Goal: Task Accomplishment & Management: Use online tool/utility

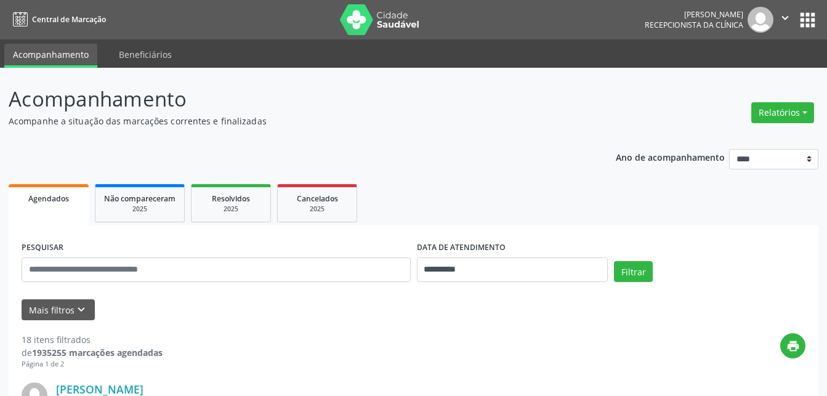
click at [757, 123] on div "Relatórios Agendamentos Procedimentos realizados" at bounding box center [782, 113] width 71 height 30
click at [781, 115] on button "Relatórios" at bounding box center [782, 112] width 63 height 21
click at [755, 138] on link "Agendamentos" at bounding box center [748, 139] width 132 height 17
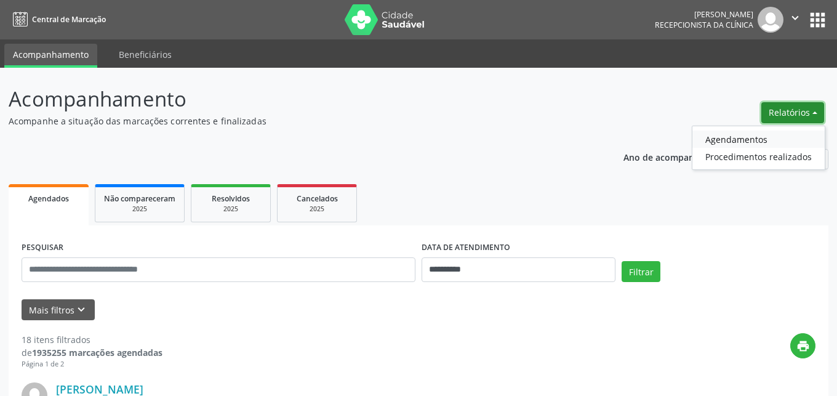
select select "*"
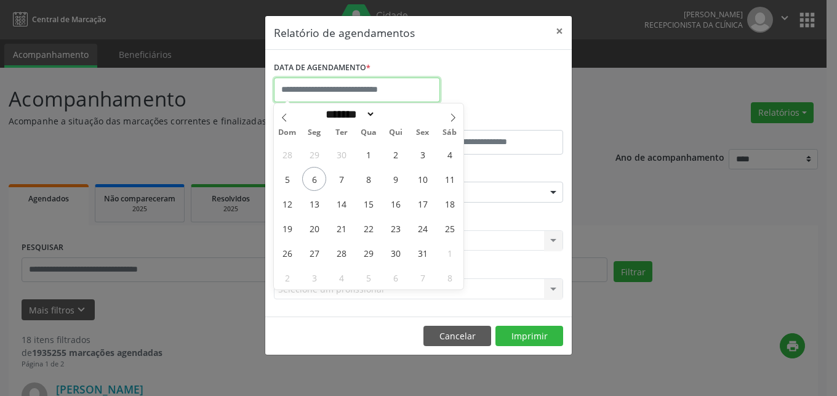
click at [406, 94] on input "text" at bounding box center [357, 90] width 166 height 25
click at [345, 175] on span "7" at bounding box center [341, 179] width 24 height 24
type input "**********"
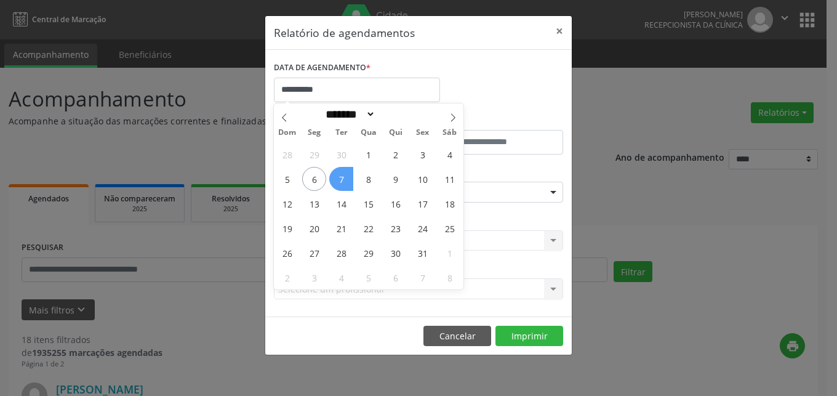
click at [345, 175] on span "7" at bounding box center [341, 179] width 24 height 24
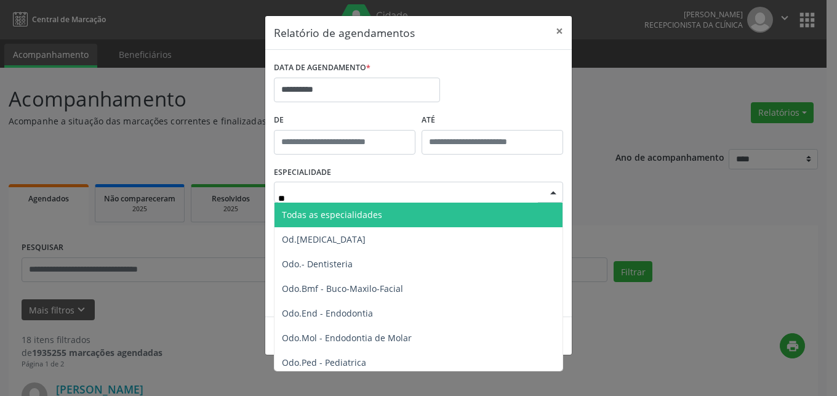
type input "***"
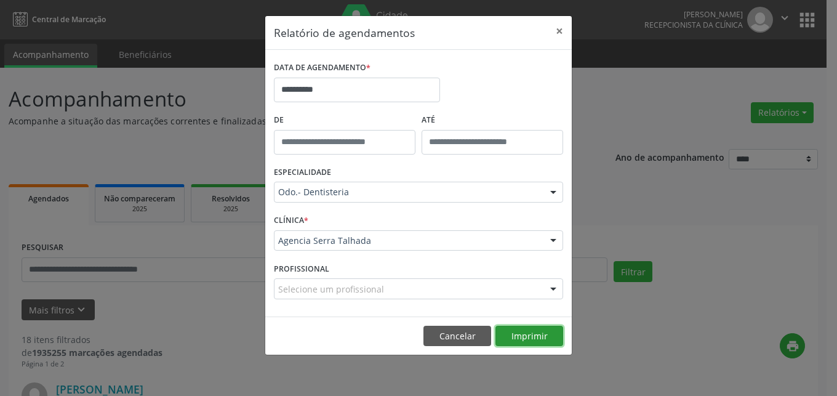
click at [545, 340] on button "Imprimir" at bounding box center [530, 336] width 68 height 21
click at [556, 30] on button "×" at bounding box center [559, 31] width 25 height 30
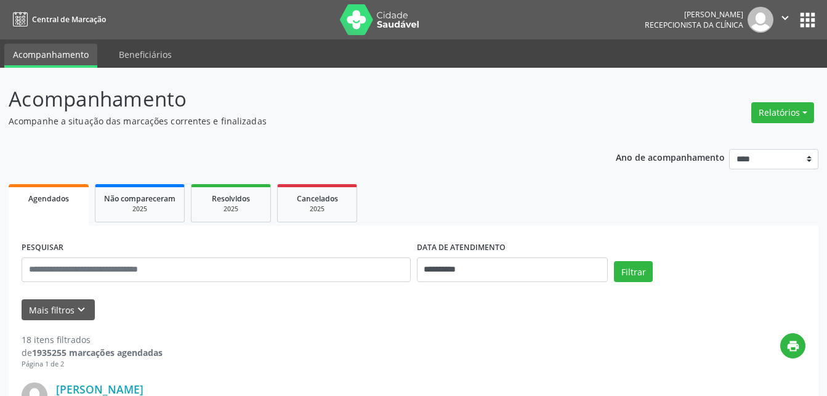
click at [793, 18] on button "" at bounding box center [784, 20] width 23 height 26
click at [764, 68] on link "Sair" at bounding box center [753, 74] width 85 height 17
